Goal: Check status: Check status

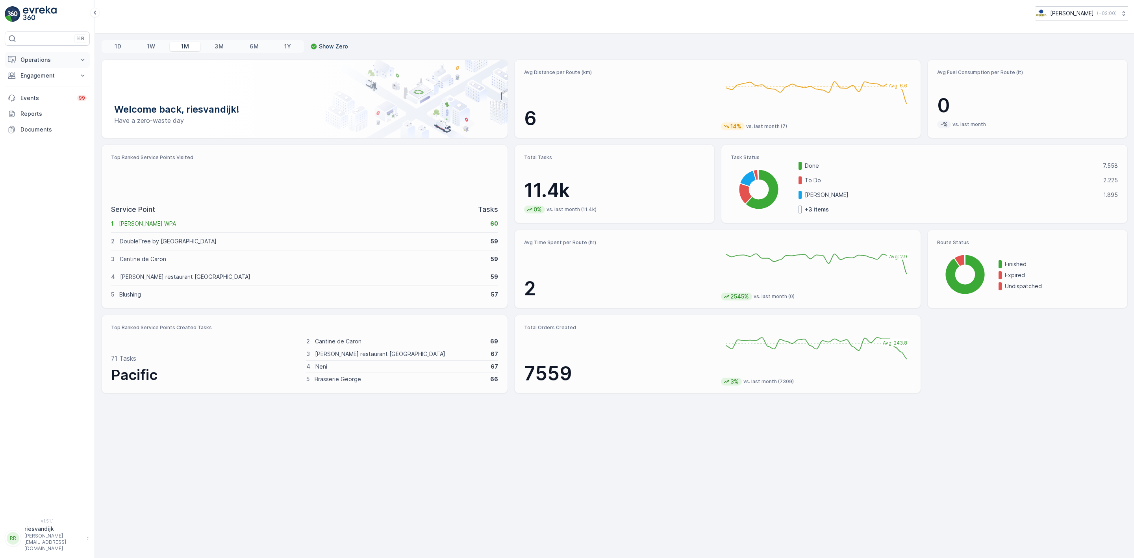
click at [68, 59] on p "Operations" at bounding box center [47, 60] width 54 height 8
click at [41, 109] on link "Cockpit" at bounding box center [53, 106] width 73 height 11
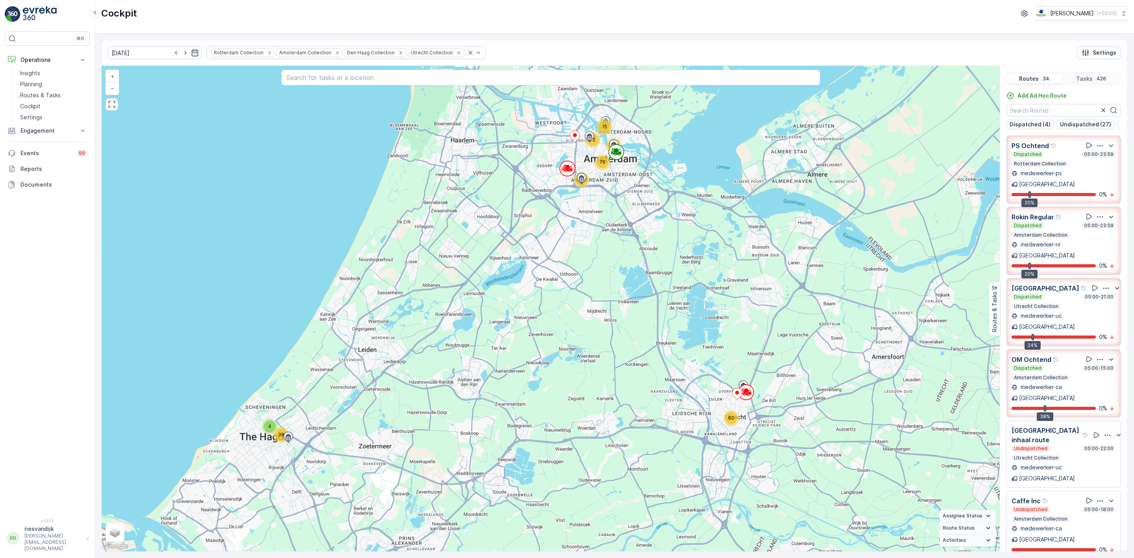
drag, startPoint x: 774, startPoint y: 231, endPoint x: 733, endPoint y: 283, distance: 66.7
click at [732, 282] on div "60 4 38 9 66 15 72 13 76 71 + − Satellite Roadmap Terrain Hybrid Leaflet Keyboa…" at bounding box center [551, 309] width 898 height 486
click at [1044, 125] on p "Dispatched (4)" at bounding box center [1030, 125] width 41 height 8
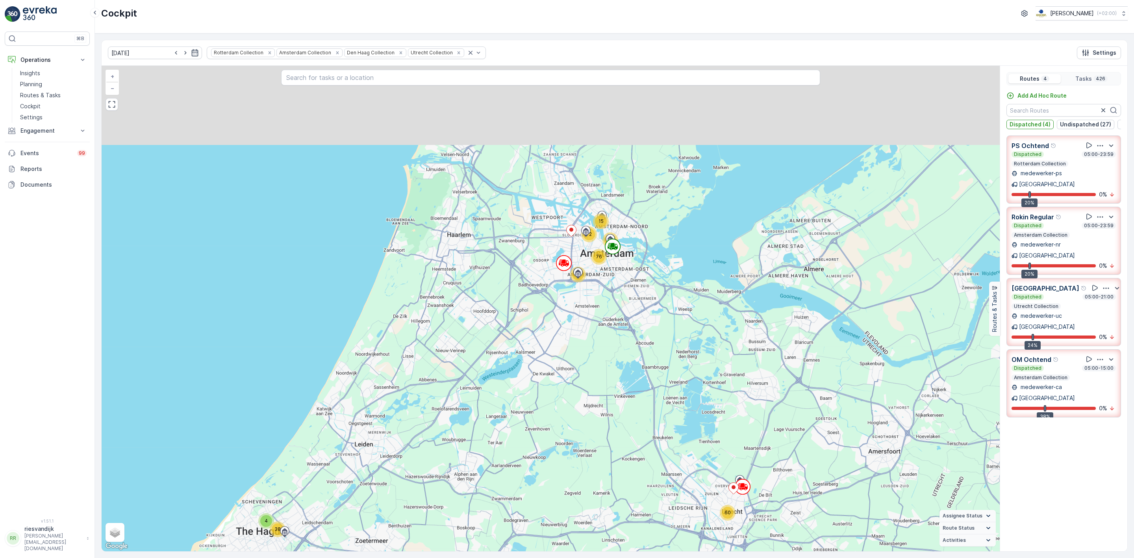
drag, startPoint x: 881, startPoint y: 266, endPoint x: 870, endPoint y: 349, distance: 83.0
click at [878, 350] on div "60 4 38 9 66 15 72 13 76 71 + − Satellite Roadmap Terrain Hybrid Leaflet Keyboa…" at bounding box center [551, 309] width 898 height 486
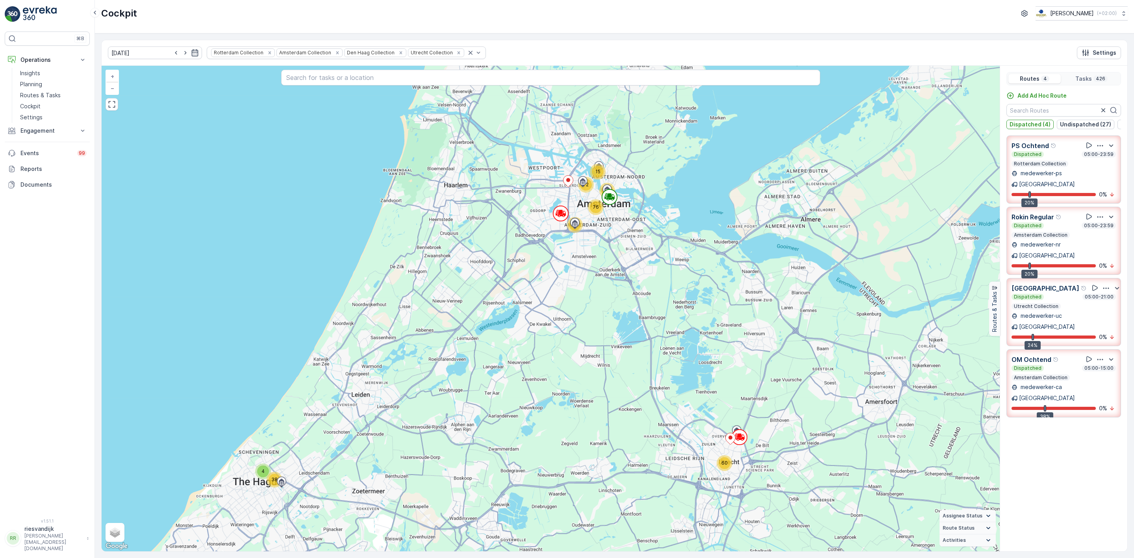
drag, startPoint x: 668, startPoint y: 279, endPoint x: 661, endPoint y: 206, distance: 73.2
click at [661, 206] on div "60 4 38 9 66 15 72 13 76 71 + − Satellite Roadmap Terrain Hybrid Leaflet Keyboa…" at bounding box center [551, 309] width 898 height 486
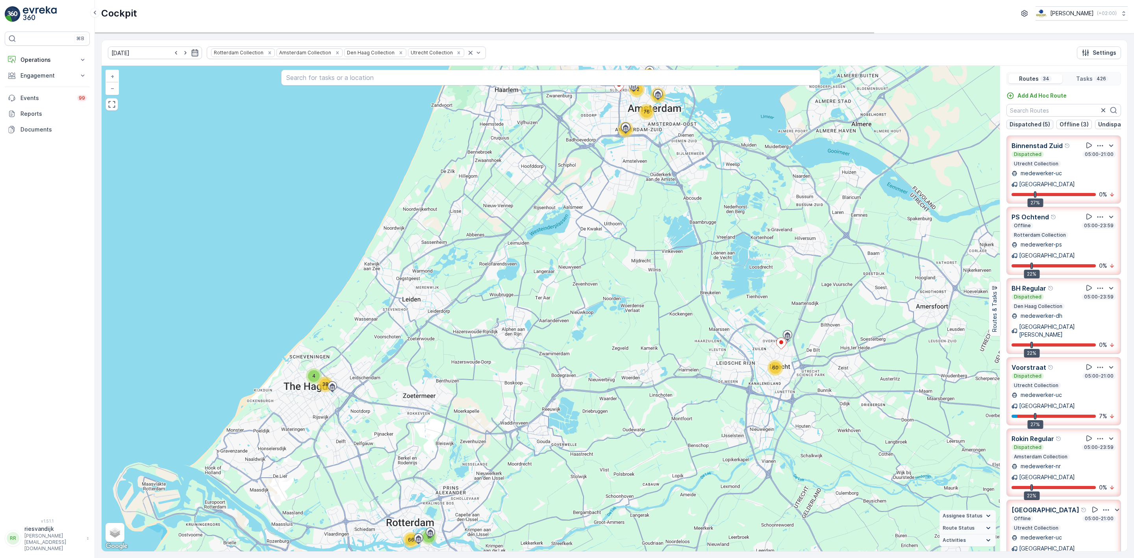
click at [1040, 126] on p "Dispatched (5)" at bounding box center [1030, 125] width 41 height 8
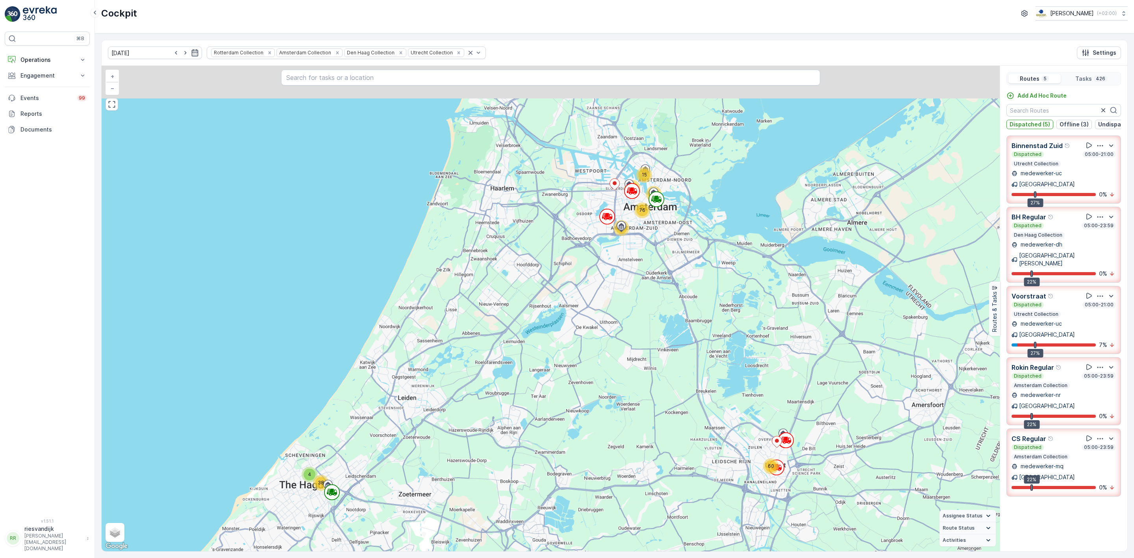
drag, startPoint x: 607, startPoint y: 237, endPoint x: 606, endPoint y: 325, distance: 87.8
click at [603, 337] on div "60 4 38 9 66 15 72 13 76 71 + − Satellite Roadmap Terrain Hybrid Leaflet Keyboa…" at bounding box center [551, 309] width 898 height 486
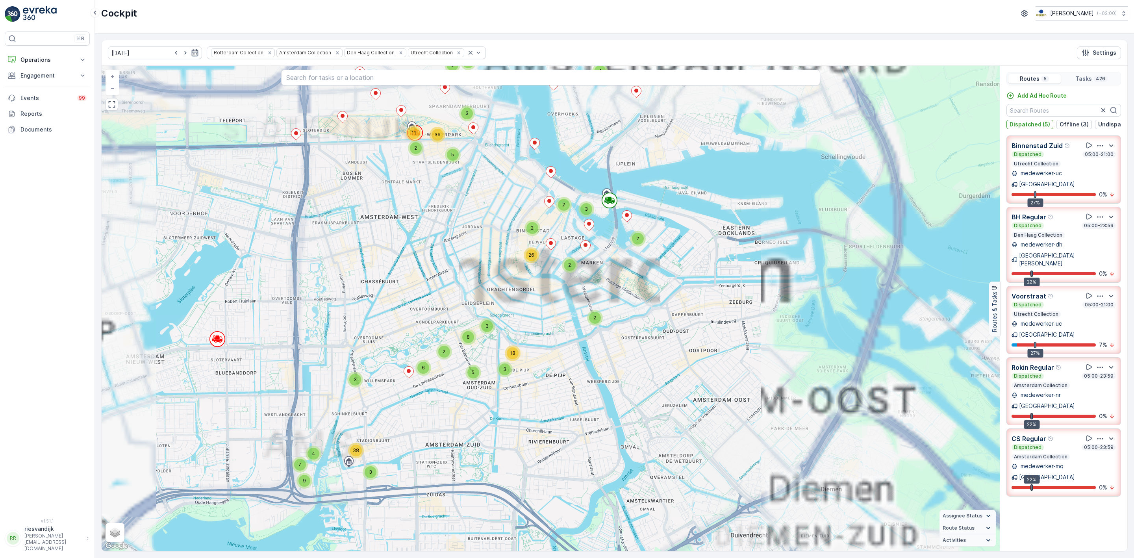
drag, startPoint x: 626, startPoint y: 212, endPoint x: 656, endPoint y: 279, distance: 73.7
click at [656, 279] on div "4 4 2 6 2 2 7 2 6 2 2 6 6 2 2 2 2 7 2 2 5 2 2 3 2 2 3 3 2 3 7 2 2 2 5 5 3 3 6 2…" at bounding box center [551, 309] width 898 height 486
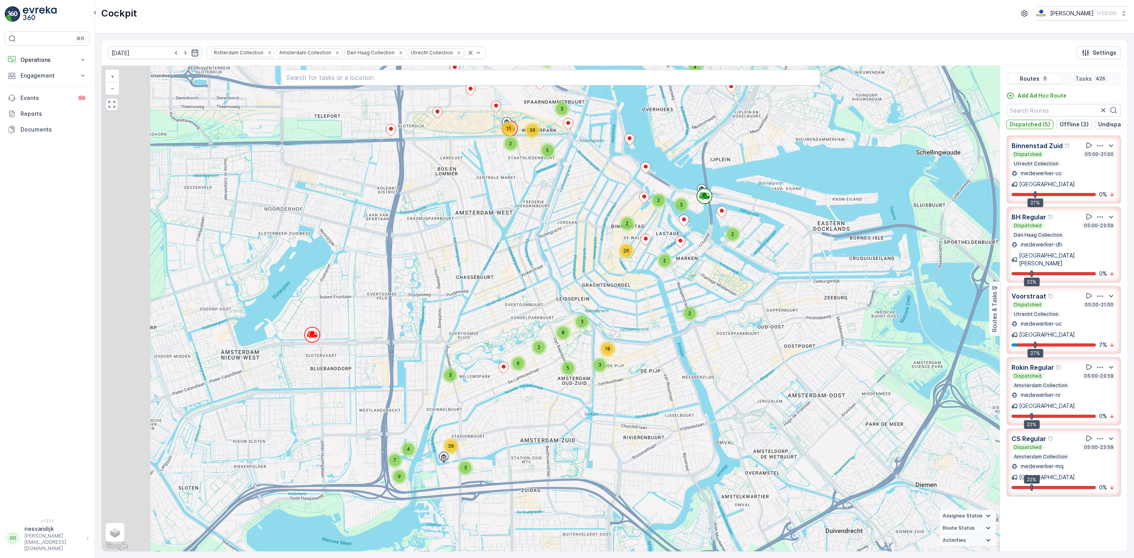
drag, startPoint x: 499, startPoint y: 230, endPoint x: 605, endPoint y: 200, distance: 110.2
click at [601, 200] on div "4 4 2 6 2 2 7 2 6 2 2 6 6 2 2 2 2 7 2 2 5 2 2 3 2 2 3 3 2 3 7 2 2 2 5 5 3 3 6 2…" at bounding box center [551, 309] width 898 height 486
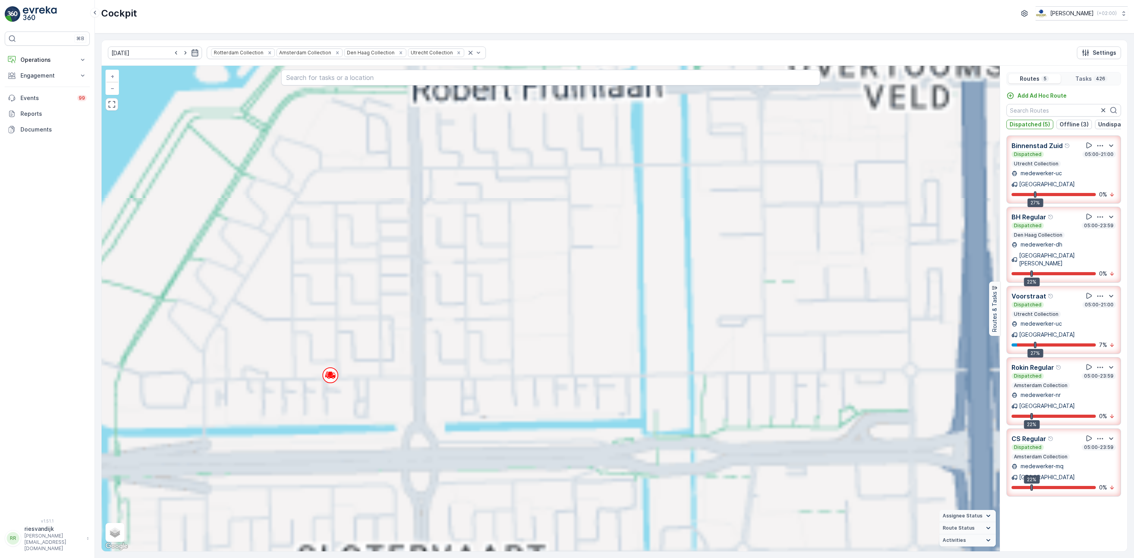
click at [536, 219] on div "4 4 2 6 2 2 7 2 6 2 2 6 6 2 2 2 2 7 2 2 5 2 2 3 2 2 3 3 2 3 7 2 2 2 5 5 3 3 6 2…" at bounding box center [551, 309] width 898 height 486
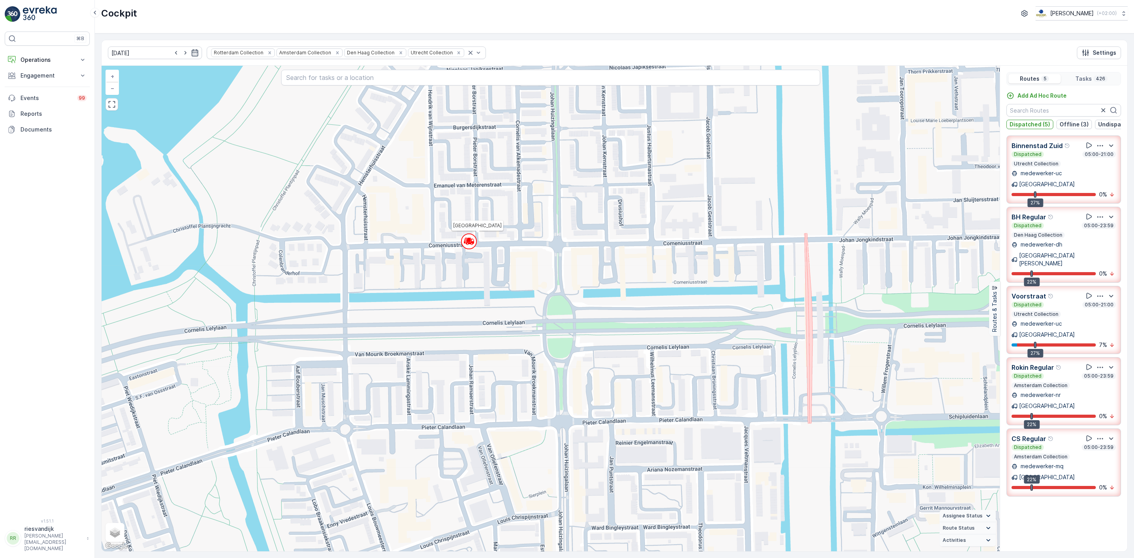
click at [471, 243] on icon at bounding box center [472, 241] width 2 height 4
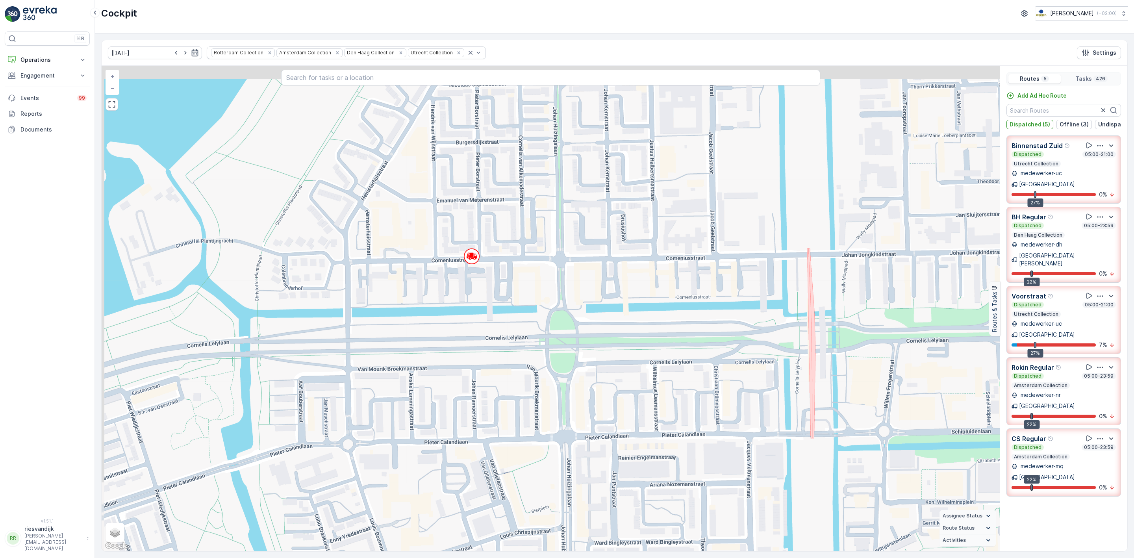
drag, startPoint x: 488, startPoint y: 268, endPoint x: 491, endPoint y: 288, distance: 20.2
click at [491, 287] on div "2 2 2 2 2 2 2 2 2 3 2 2 2 2 2 2 2 2 2 2 2 2 5 2 2 4 2 3 2 2 4 2 2 3 2 3 4 2 4 2…" at bounding box center [551, 309] width 898 height 486
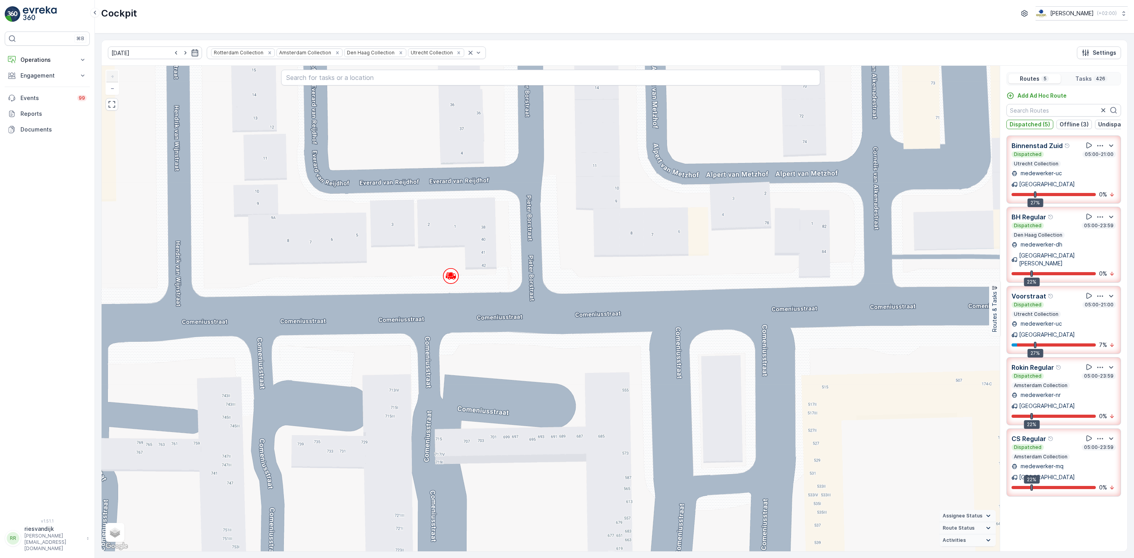
click at [1062, 434] on div "CS Regular Dispatched 05:00-23:59 Amsterdam Collection" at bounding box center [1064, 447] width 104 height 26
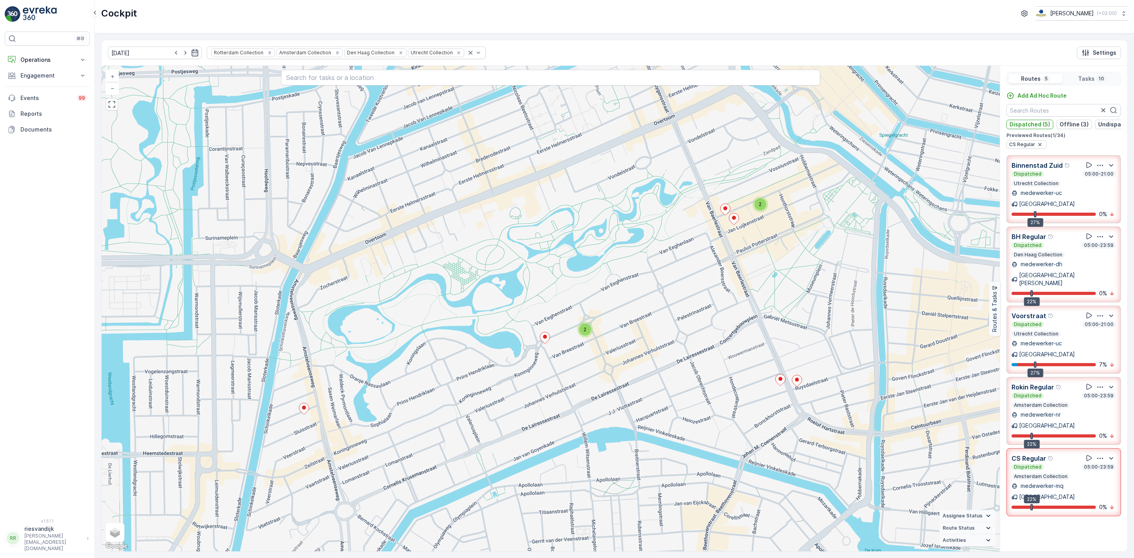
click at [1060, 393] on div "Dispatched 05:00-23:59" at bounding box center [1064, 396] width 104 height 6
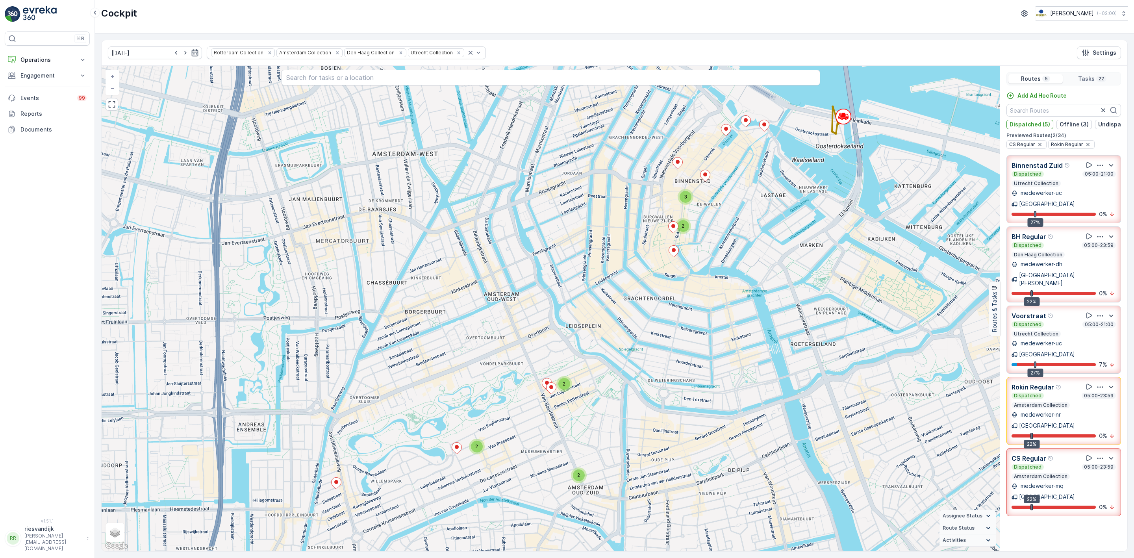
click at [1060, 321] on div "Dispatched 05:00-21:00" at bounding box center [1064, 324] width 104 height 6
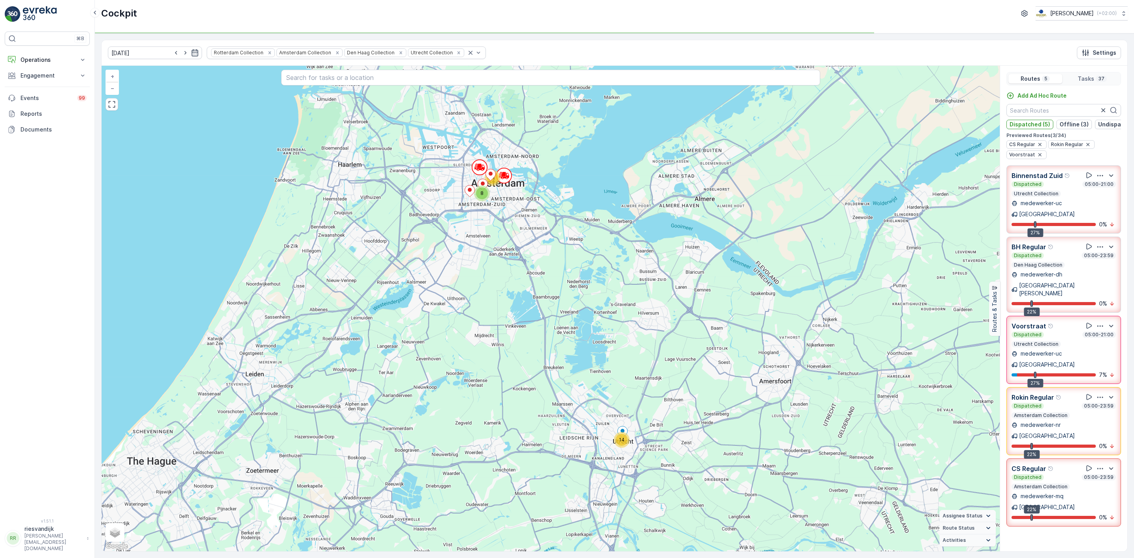
click at [1051, 250] on div "BH Regular" at bounding box center [1033, 247] width 43 height 10
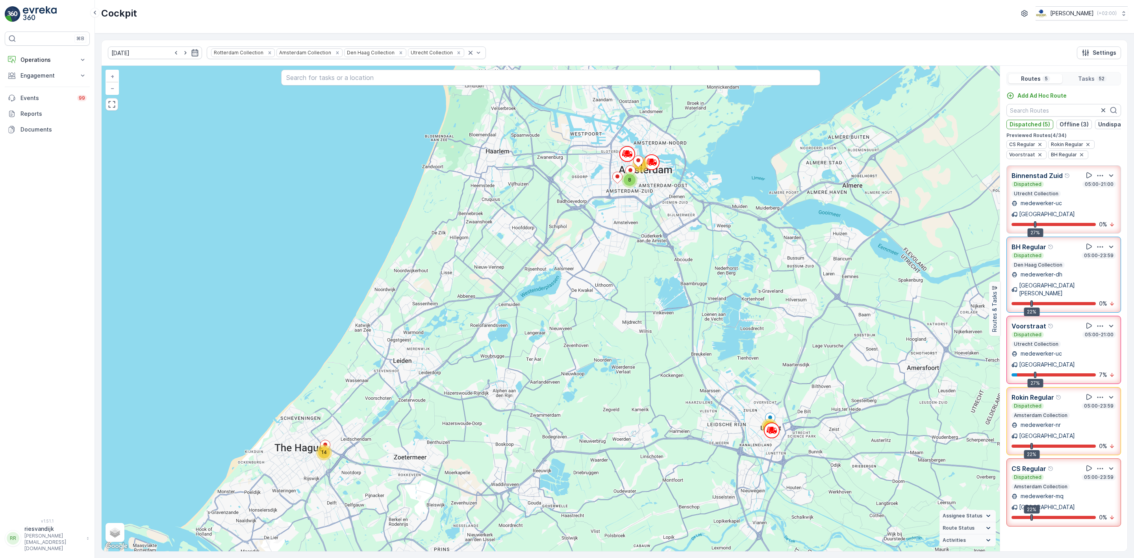
click at [1056, 197] on div "Utrecht Collection" at bounding box center [1036, 194] width 49 height 6
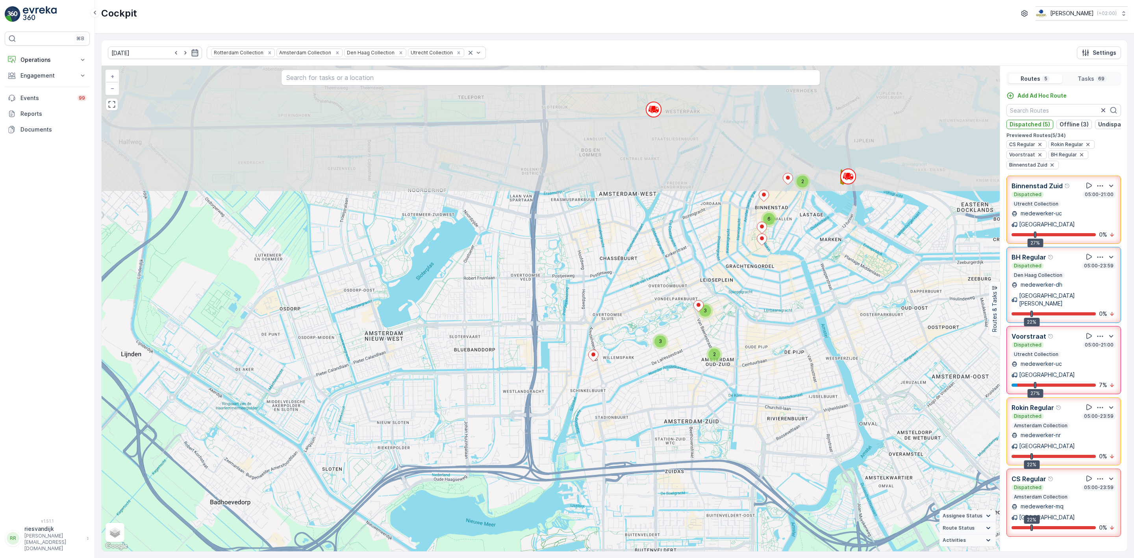
drag, startPoint x: 598, startPoint y: 249, endPoint x: 631, endPoint y: 350, distance: 105.7
click at [631, 350] on div "2 2 2 6 4 5 3 4 7 6 2 3 2 3 + − Satellite Roadmap Terrain Hybrid Leaflet Keyboa…" at bounding box center [551, 309] width 898 height 486
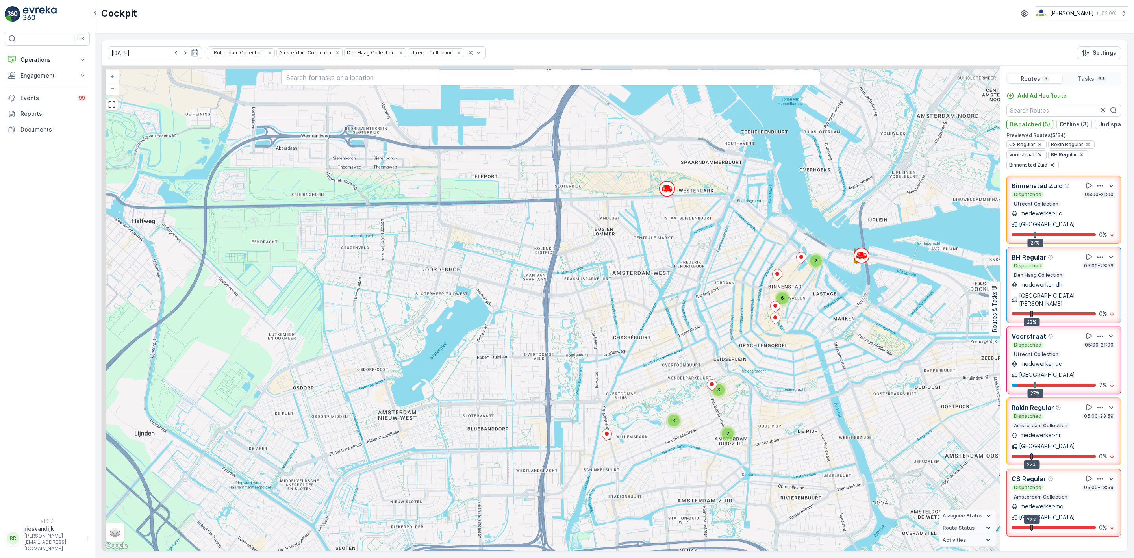
drag, startPoint x: 575, startPoint y: 294, endPoint x: 577, endPoint y: 371, distance: 76.8
click at [583, 373] on div "2 2 2 6 4 5 3 4 7 6 2 3 2 3 + − Satellite Roadmap Terrain Hybrid Leaflet Keyboa…" at bounding box center [551, 309] width 898 height 486
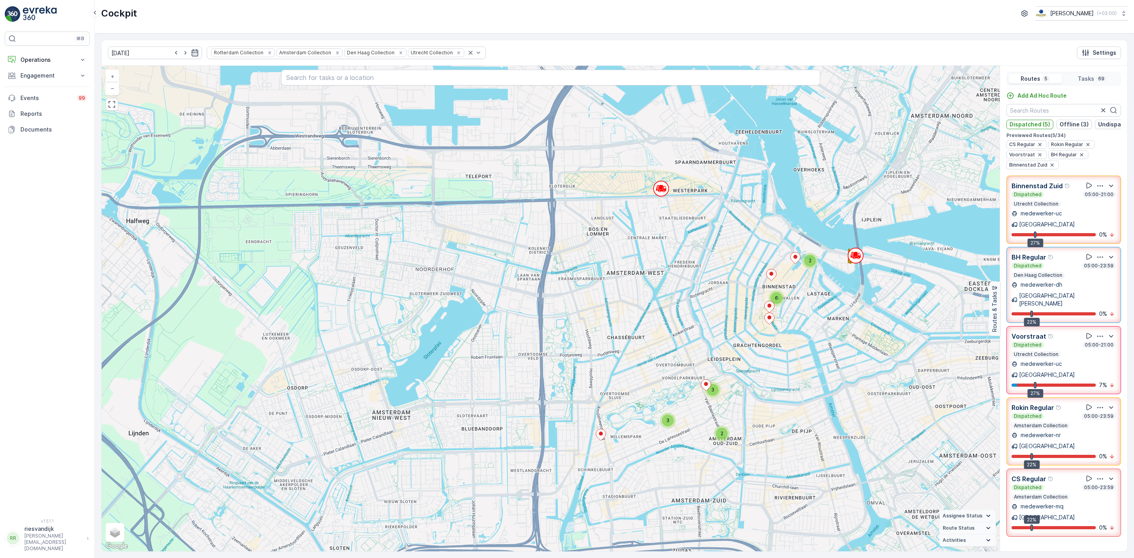
drag, startPoint x: 647, startPoint y: 247, endPoint x: 625, endPoint y: 236, distance: 24.8
click at [630, 242] on div "2 2 2 6 4 5 3 4 7 6 2 3 2 3 + − Satellite Roadmap Terrain Hybrid Leaflet Keyboa…" at bounding box center [551, 309] width 898 height 486
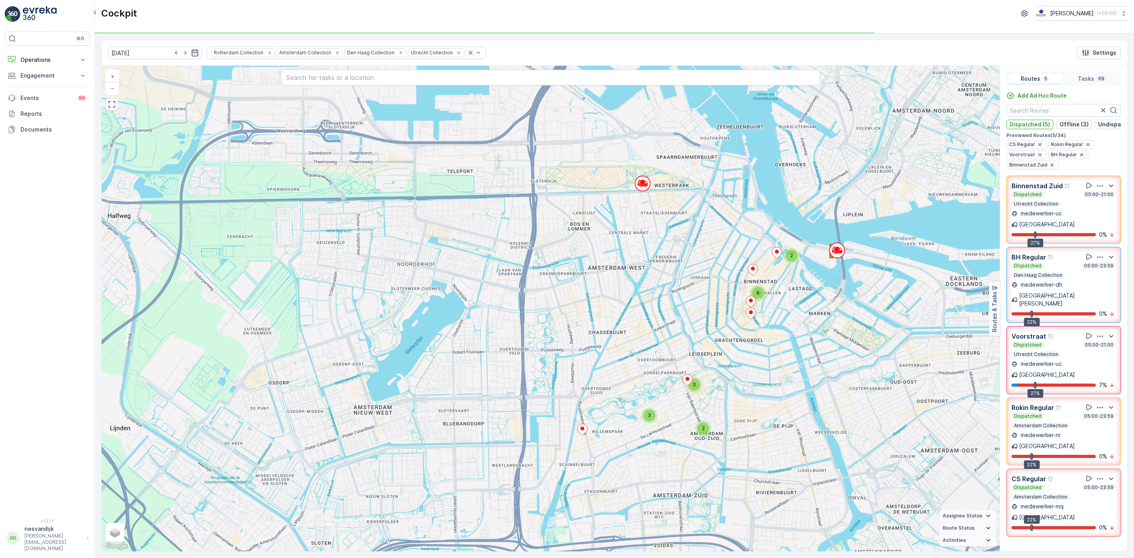
click at [1083, 122] on p "Offline (3)" at bounding box center [1074, 125] width 29 height 8
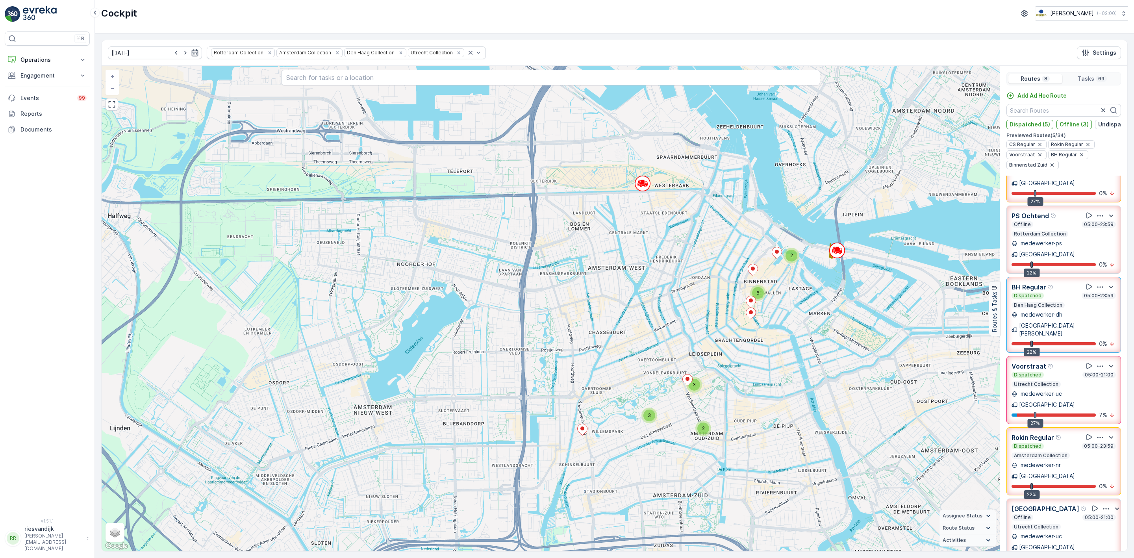
scroll to position [106, 0]
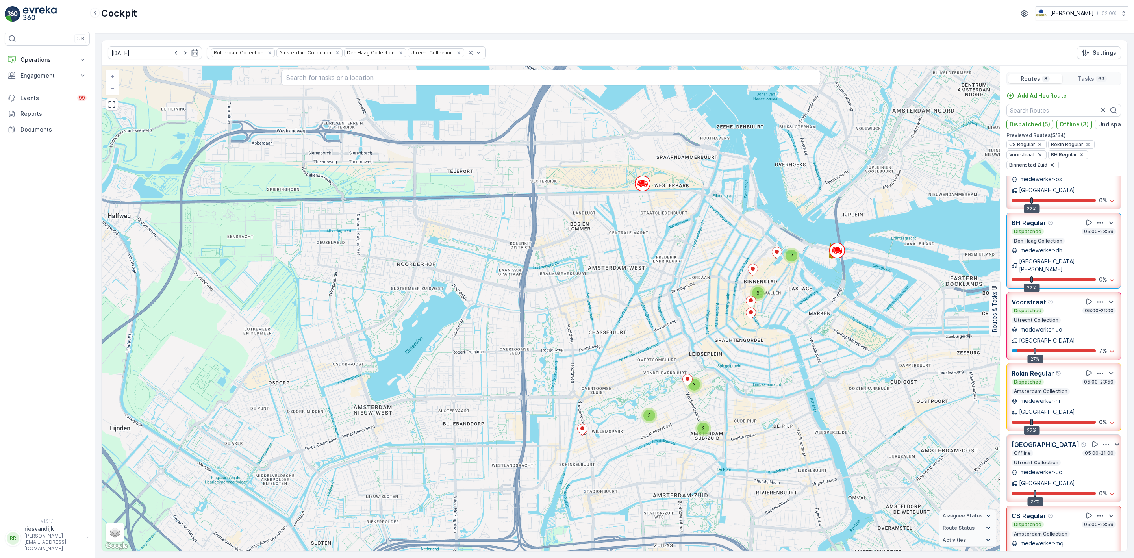
click at [1065, 450] on div "Offline 05:00-21:00" at bounding box center [1064, 453] width 104 height 6
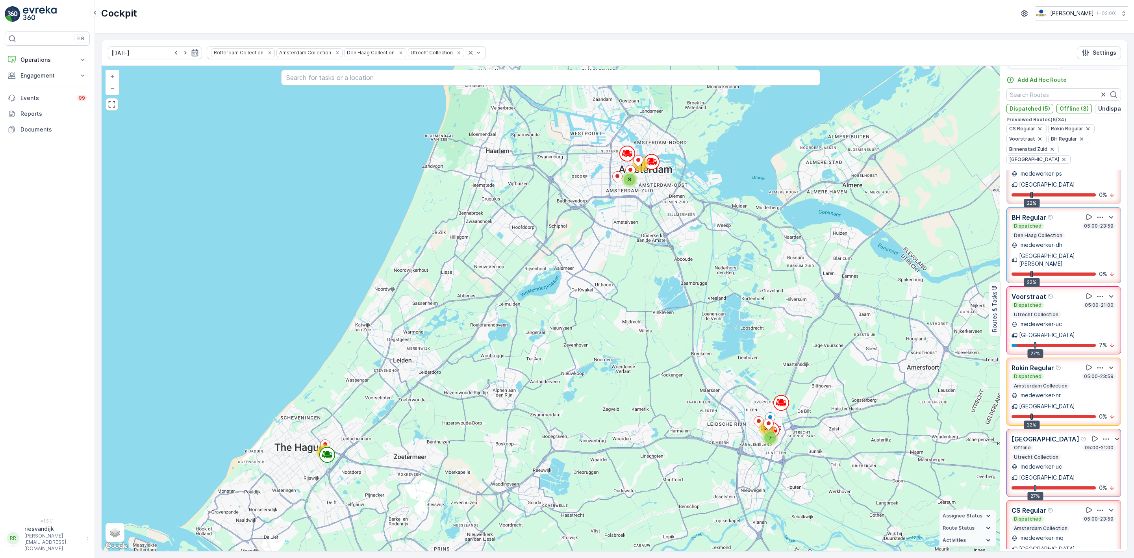
scroll to position [20, 0]
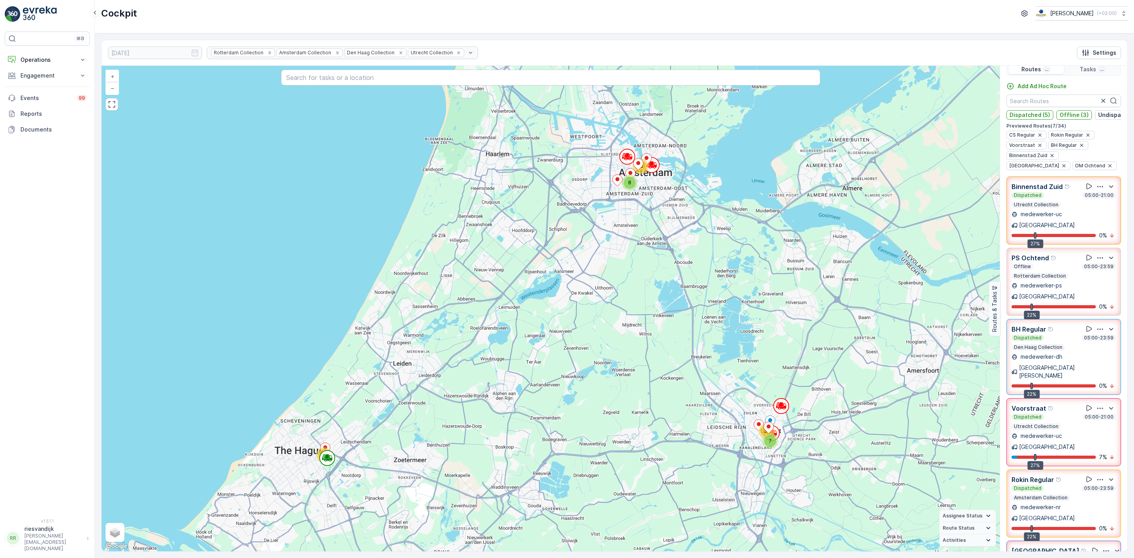
scroll to position [0, 0]
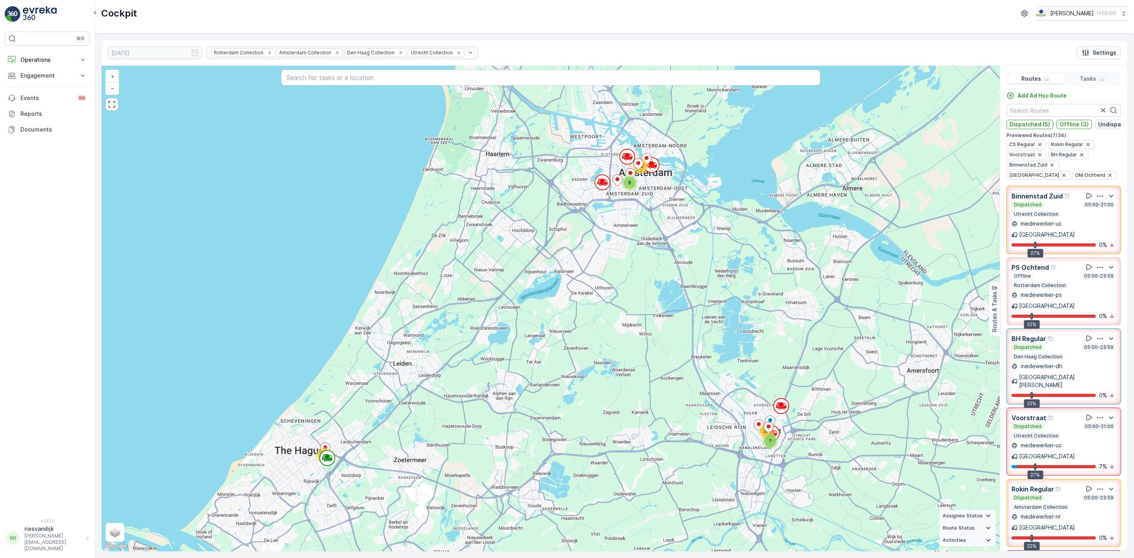
click at [1072, 285] on div "Offline 05:00-23:59 Rotterdam Collection" at bounding box center [1064, 281] width 104 height 16
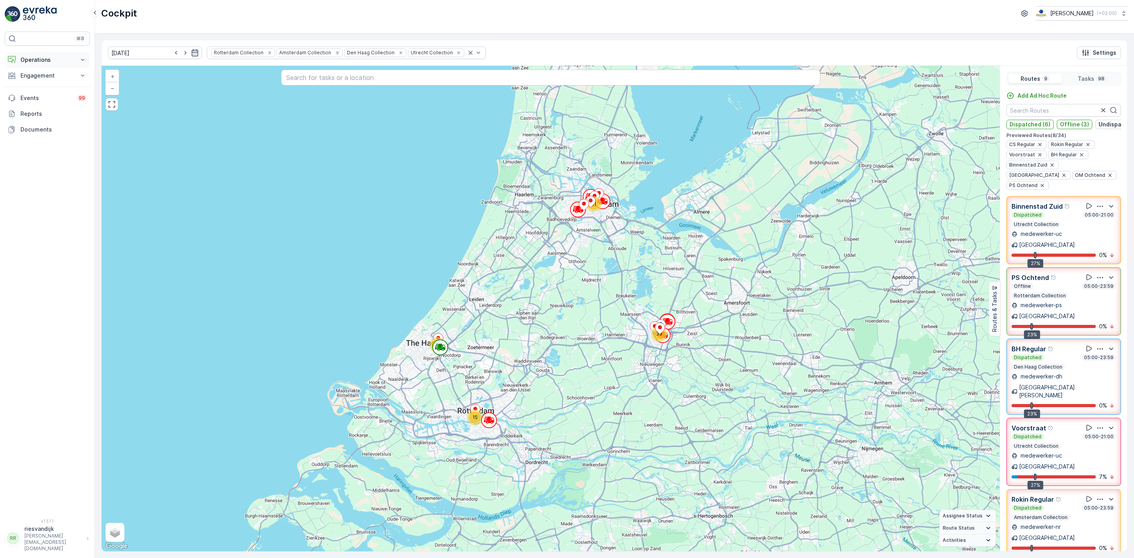
click at [48, 61] on p "Operations" at bounding box center [47, 60] width 54 height 8
click at [47, 84] on link "Planning" at bounding box center [53, 84] width 73 height 11
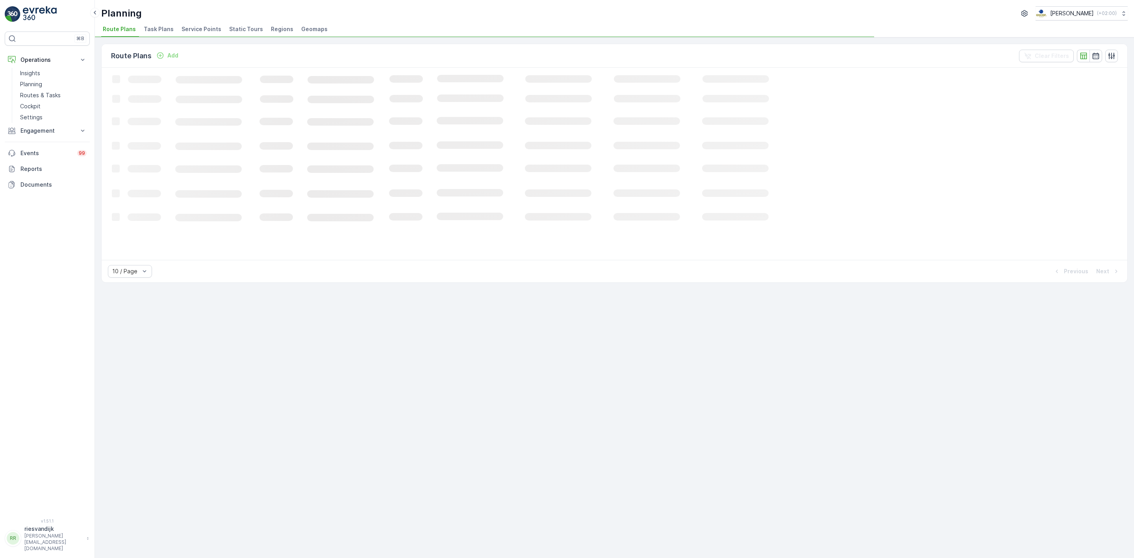
click at [159, 32] on span "Task Plans" at bounding box center [159, 29] width 30 height 8
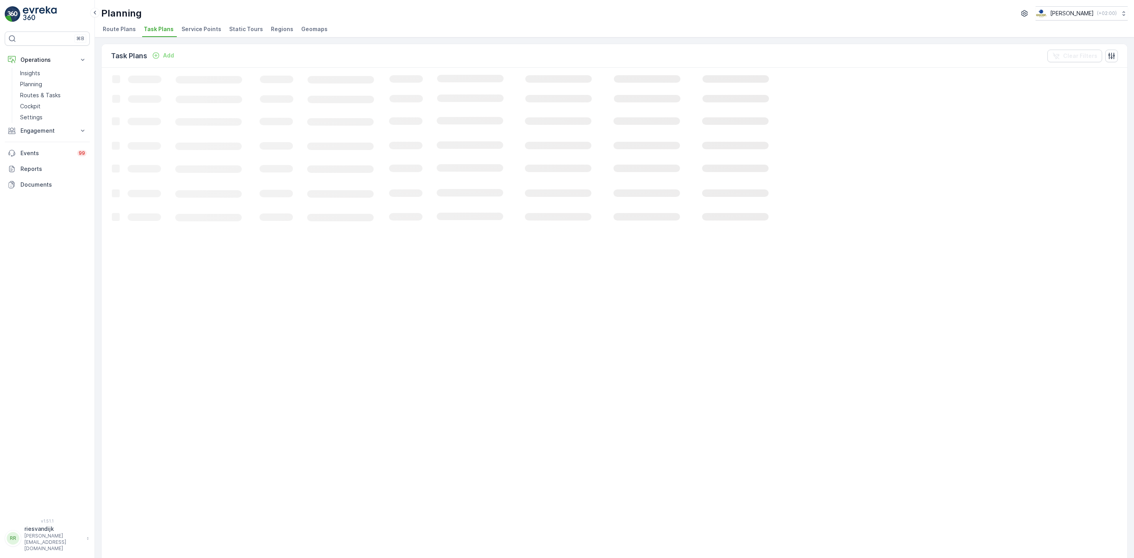
click at [116, 31] on span "Route Plans" at bounding box center [119, 29] width 33 height 8
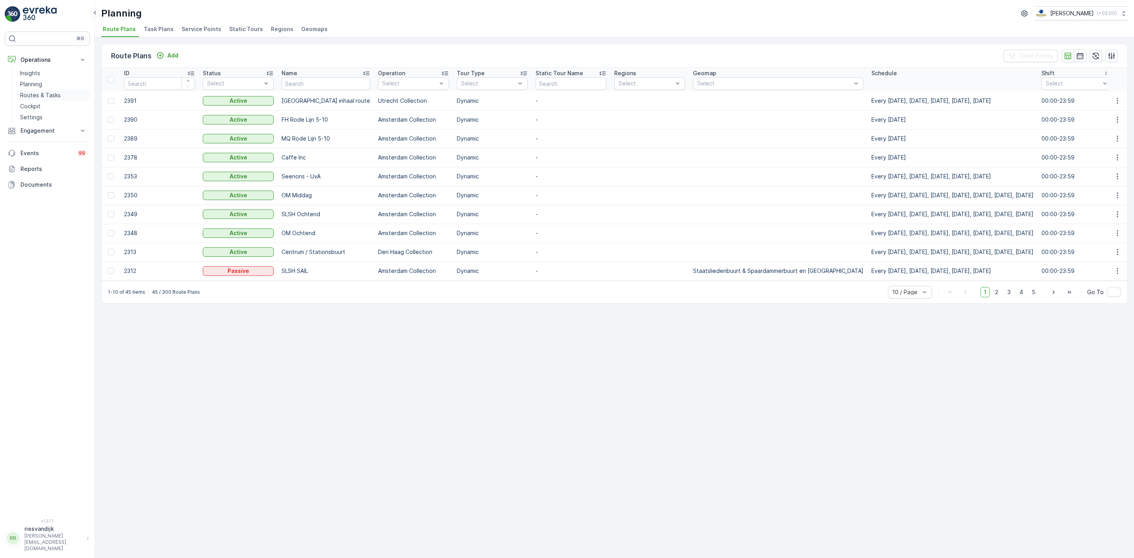
click at [35, 97] on p "Routes & Tasks" at bounding box center [40, 95] width 41 height 8
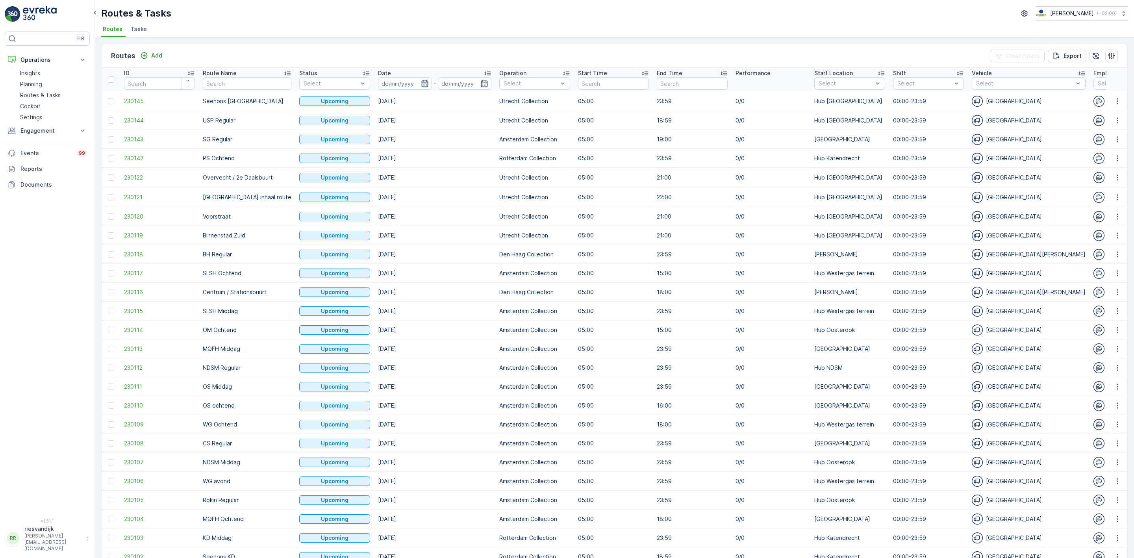
click at [421, 84] on icon "button" at bounding box center [425, 84] width 8 height 8
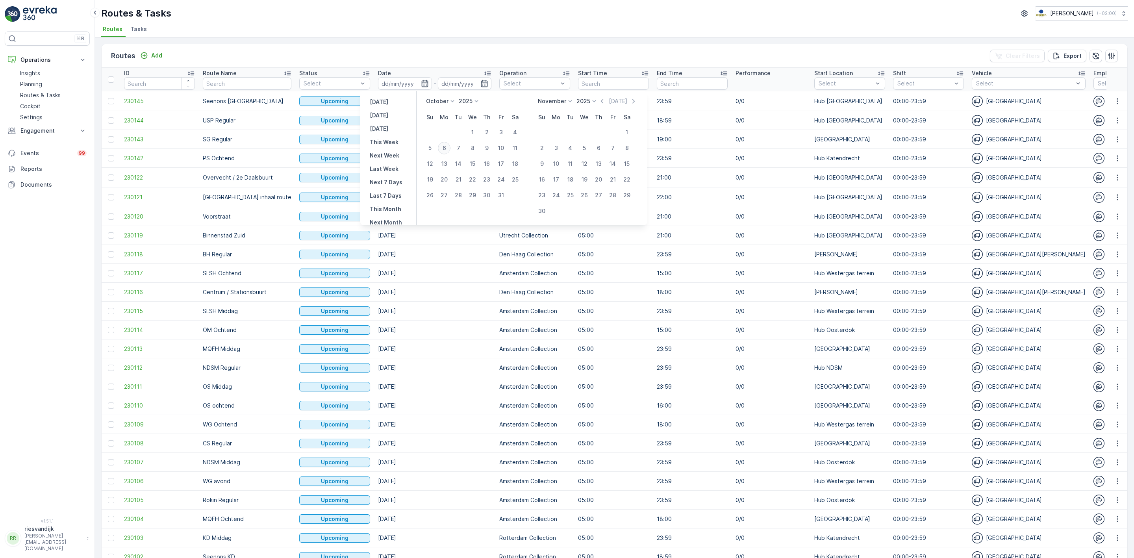
click at [446, 150] on div "6" at bounding box center [444, 148] width 13 height 13
type input "[DATE]"
click at [446, 150] on div "6" at bounding box center [444, 148] width 13 height 13
click at [429, 149] on div "5" at bounding box center [430, 148] width 13 height 13
type input "05.10.2025"
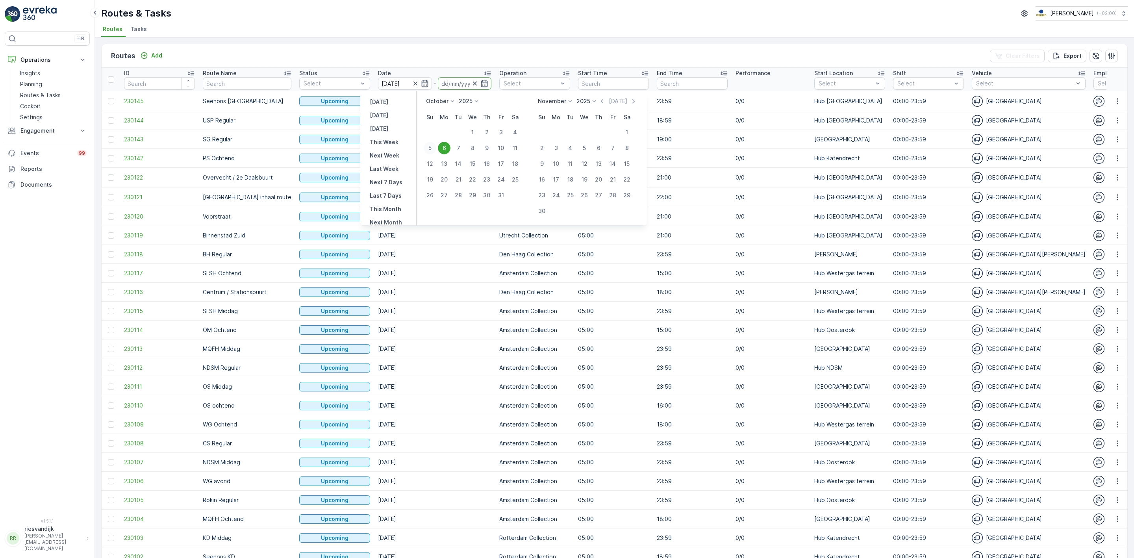
click at [429, 149] on div "5" at bounding box center [430, 148] width 13 height 13
type input "05.10.2025"
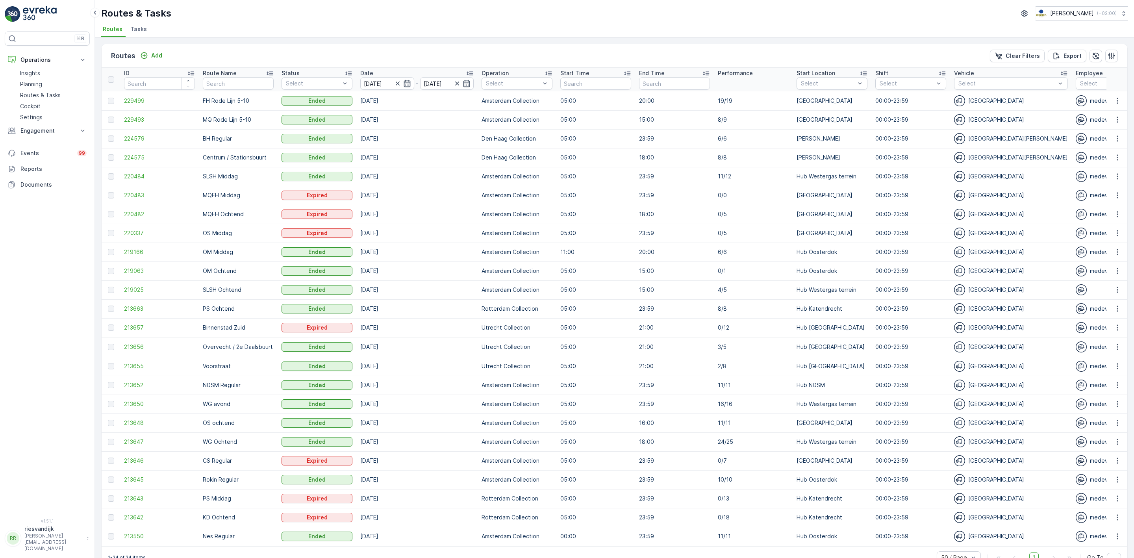
scroll to position [22, 0]
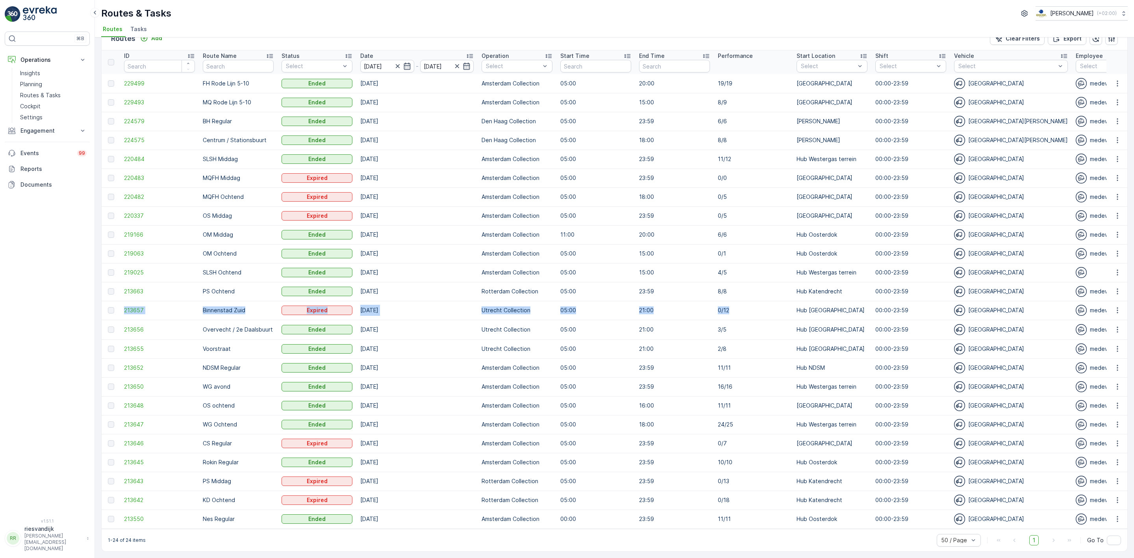
drag, startPoint x: 745, startPoint y: 304, endPoint x: 110, endPoint y: 304, distance: 634.8
click at [110, 304] on tr "213657 Binnenstad Zuid Expired 05.10.2025 Utrecht Collection 05:00 21:00 0/12 H…" at bounding box center [962, 310] width 1721 height 19
drag, startPoint x: 764, startPoint y: 440, endPoint x: 149, endPoint y: 441, distance: 614.4
click at [149, 441] on tr "213646 CS Regular Expired 05.10.2025 Amsterdam Collection 05:00 23:59 0/7 Hub O…" at bounding box center [962, 443] width 1721 height 19
click at [746, 440] on p "0/7" at bounding box center [753, 444] width 71 height 8
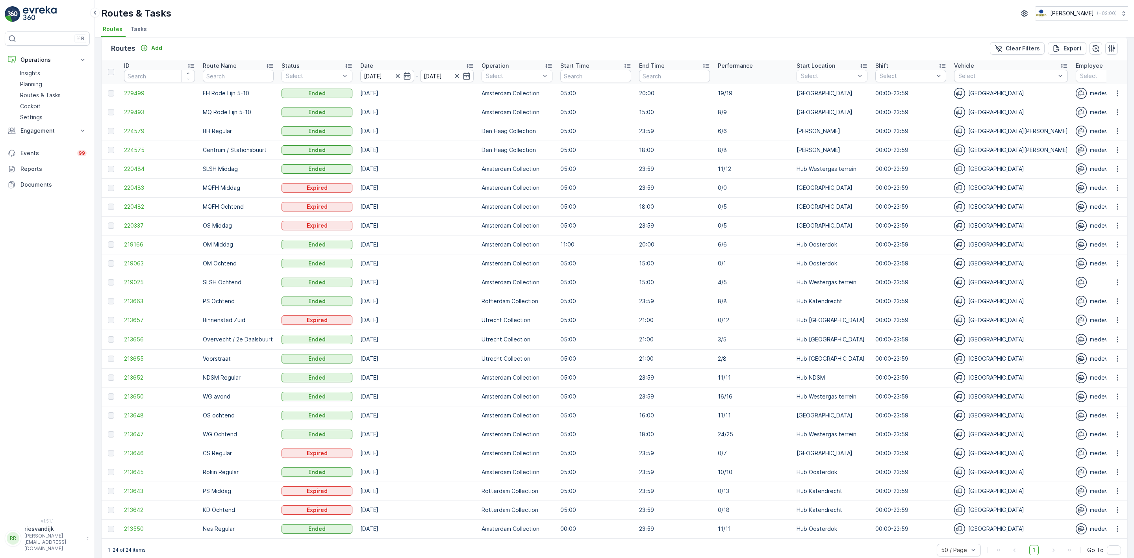
scroll to position [0, 0]
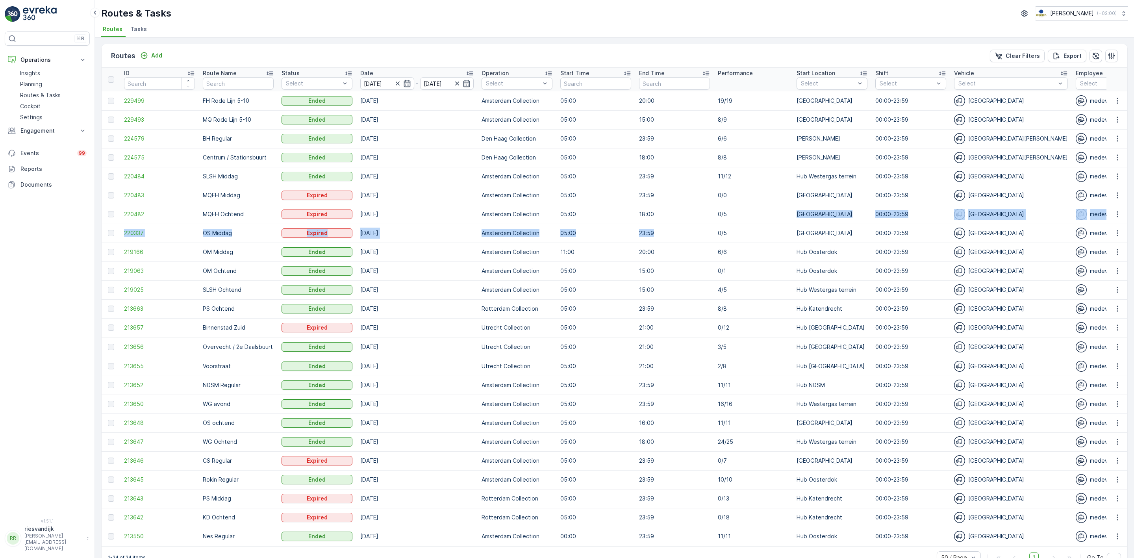
drag, startPoint x: 734, startPoint y: 211, endPoint x: 713, endPoint y: 228, distance: 27.1
click at [713, 228] on tbody "229499 FH Rode Lijn 5-10 Ended 05.10.2025 Amsterdam Collection 05:00 20:00 19/1…" at bounding box center [962, 318] width 1721 height 454
drag, startPoint x: 746, startPoint y: 227, endPoint x: 749, endPoint y: 229, distance: 4.6
click at [748, 227] on td "0/5" at bounding box center [753, 233] width 79 height 19
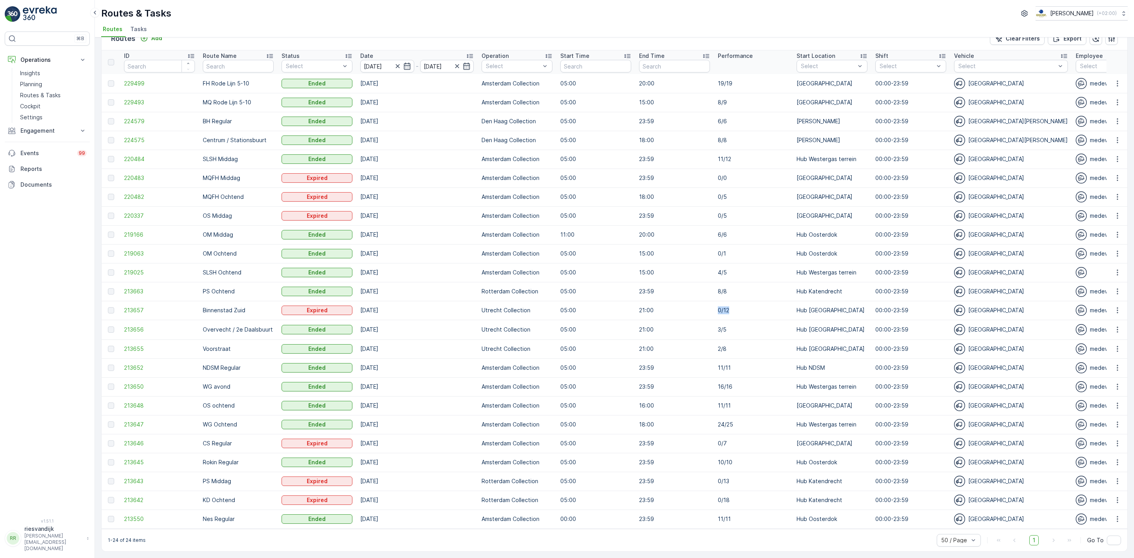
drag, startPoint x: 741, startPoint y: 308, endPoint x: 663, endPoint y: 314, distance: 78.3
click at [663, 314] on tr "213657 Binnenstad Zuid Expired 05.10.2025 Utrecht Collection 05:00 21:00 0/12 H…" at bounding box center [962, 310] width 1721 height 19
drag, startPoint x: 733, startPoint y: 344, endPoint x: 746, endPoint y: 347, distance: 13.2
click at [746, 346] on p "2/8" at bounding box center [753, 349] width 71 height 8
click at [781, 379] on td "16/16" at bounding box center [753, 386] width 79 height 19
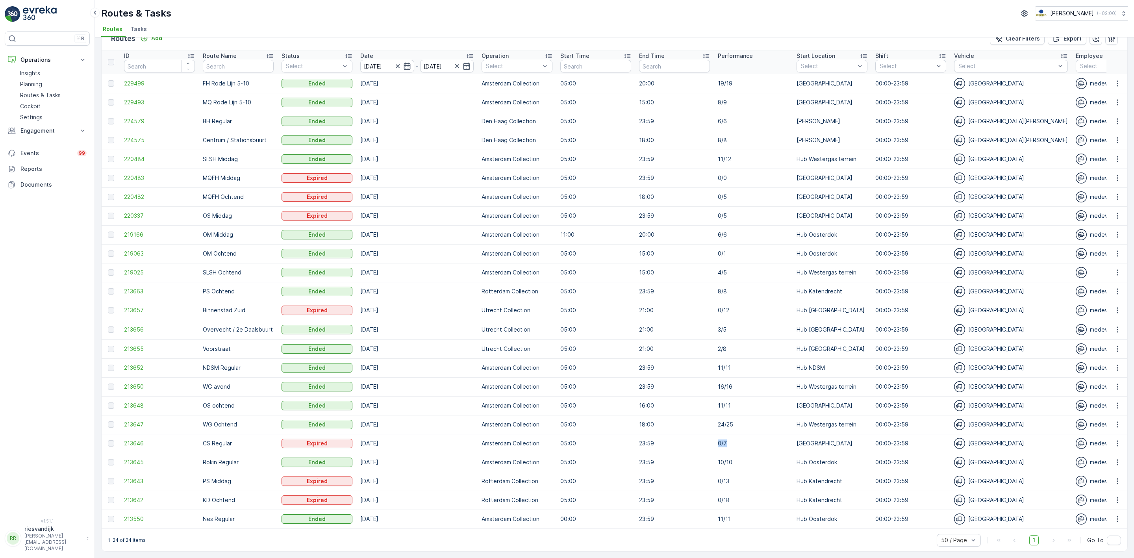
drag, startPoint x: 753, startPoint y: 441, endPoint x: 668, endPoint y: 438, distance: 85.1
click at [668, 438] on tr "213646 CS Regular Expired 05.10.2025 Amsterdam Collection 05:00 23:59 0/7 Hub O…" at bounding box center [962, 443] width 1721 height 19
drag, startPoint x: 710, startPoint y: 475, endPoint x: 772, endPoint y: 490, distance: 63.4
click at [748, 494] on tbody "229499 FH Rode Lijn 5-10 Ended 05.10.2025 Amsterdam Collection 05:00 20:00 19/1…" at bounding box center [962, 301] width 1721 height 454
click at [773, 491] on td "0/18" at bounding box center [753, 500] width 79 height 19
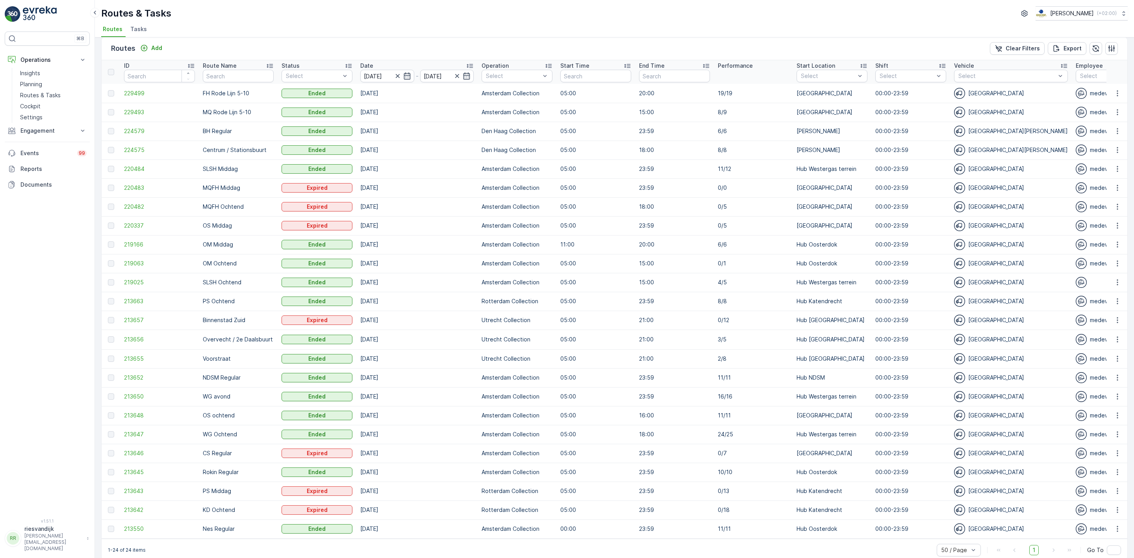
scroll to position [0, 0]
